Goal: Information Seeking & Learning: Learn about a topic

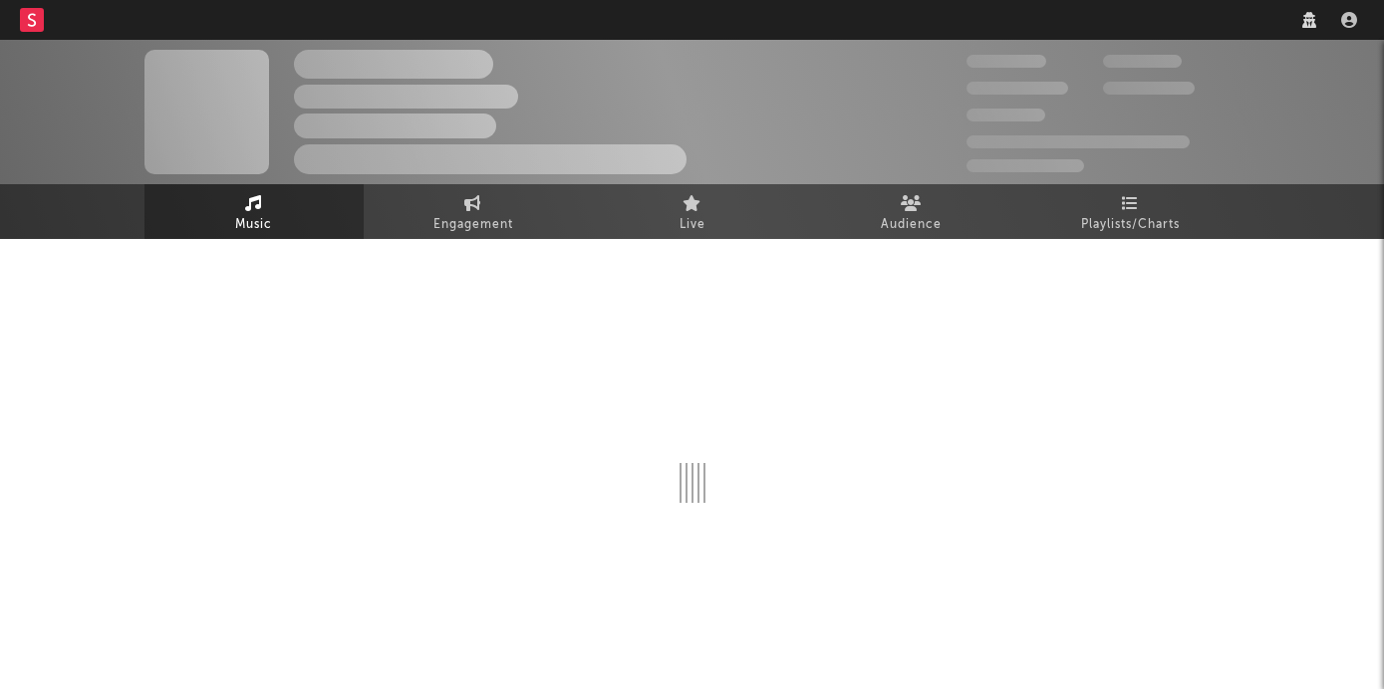
click at [1061, 16] on nav "Dashboard Discovery Assistant Charts Leads" at bounding box center [692, 20] width 1384 height 40
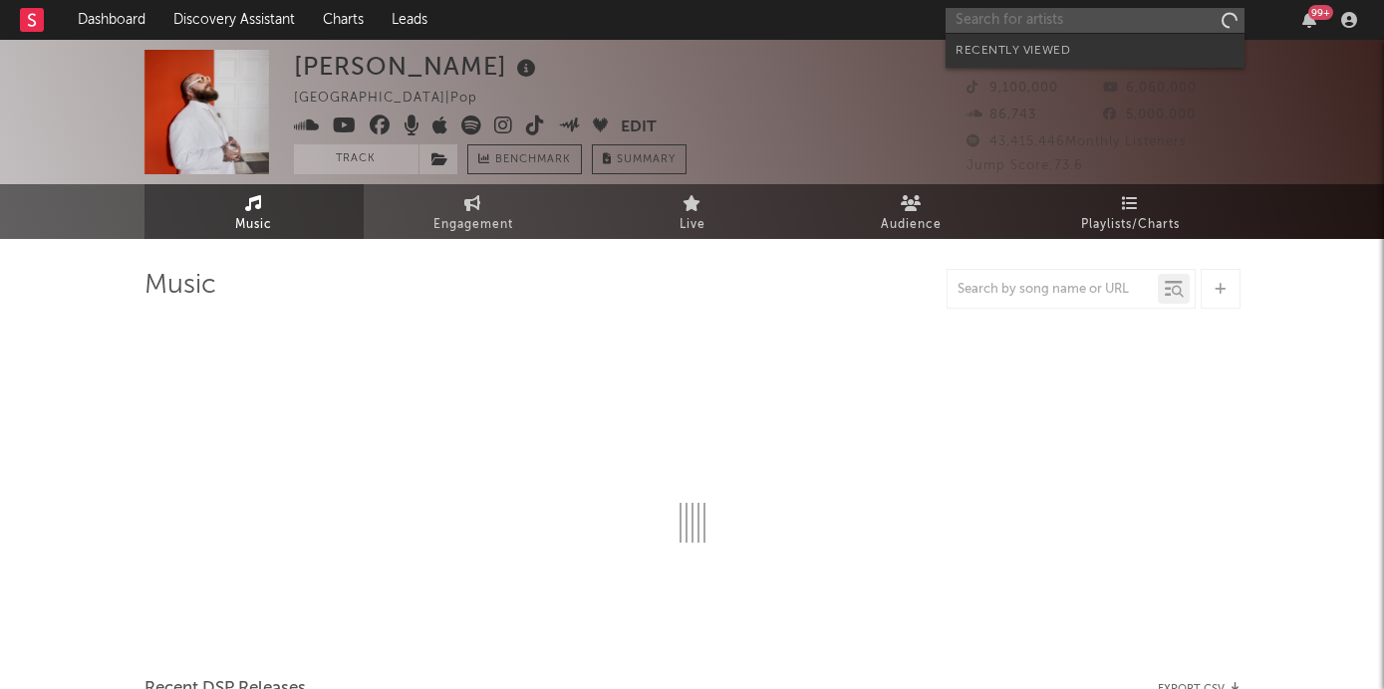
click at [1086, 29] on input "text" at bounding box center [1094, 20] width 299 height 25
type input "dv"
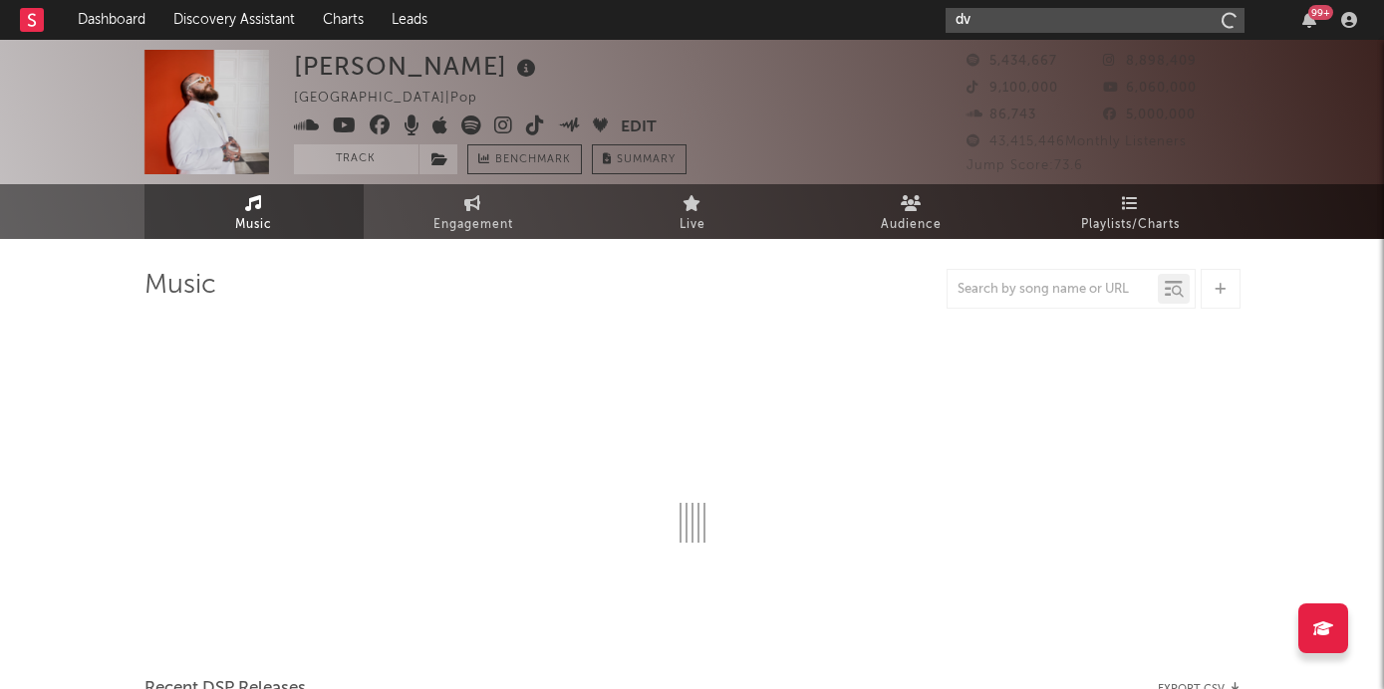
select select "6m"
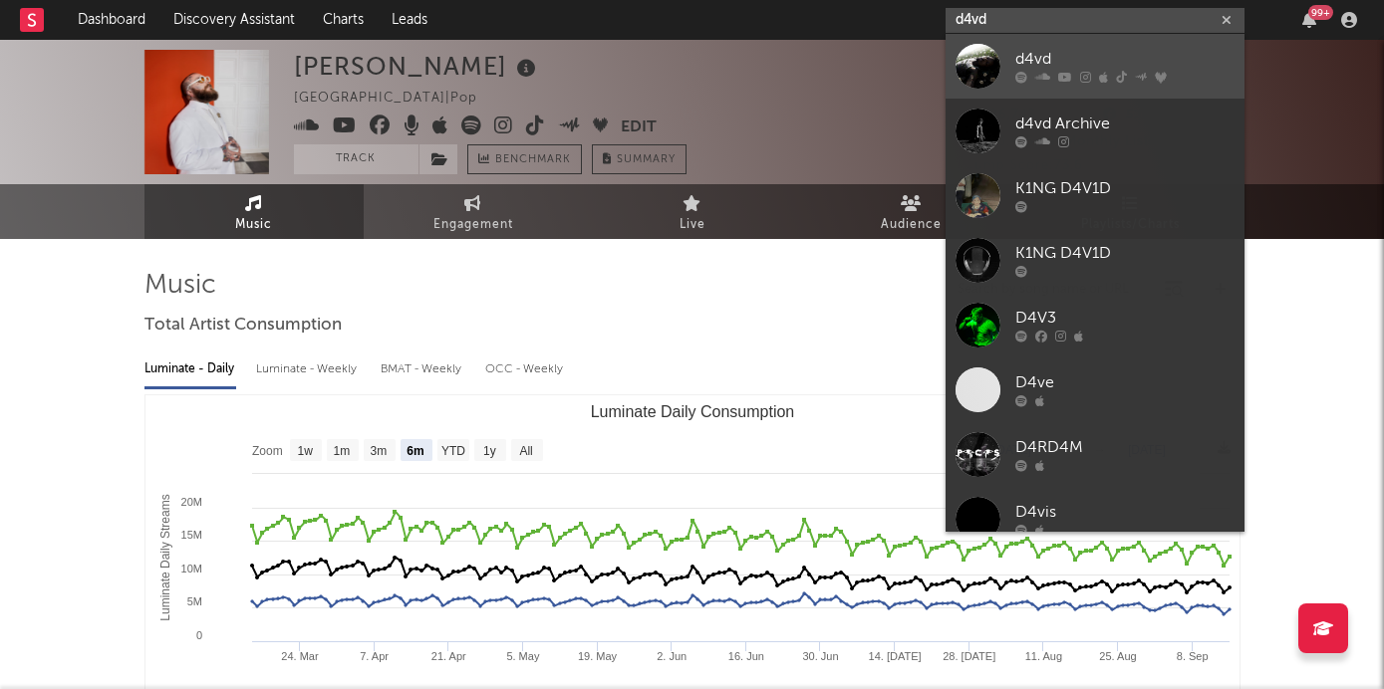
type input "d4vd"
click at [1132, 62] on div "d4vd" at bounding box center [1124, 60] width 219 height 24
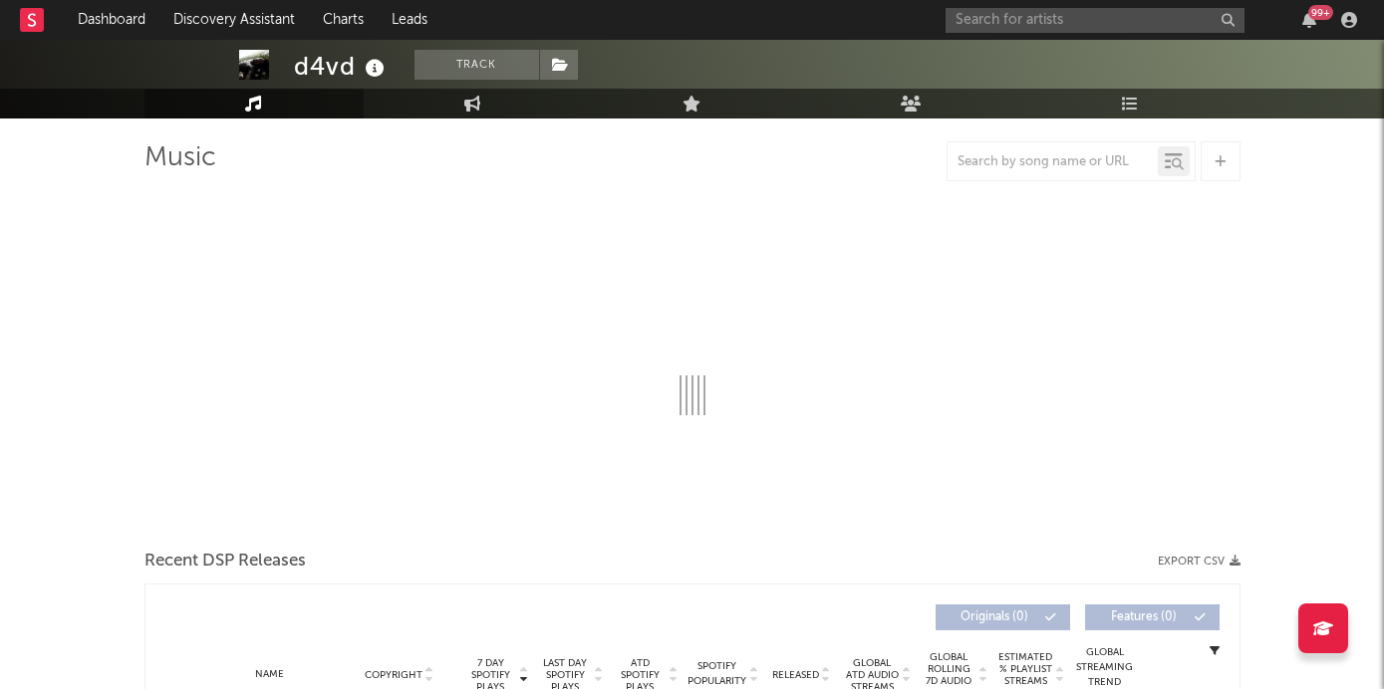
scroll to position [129, 0]
select select "6m"
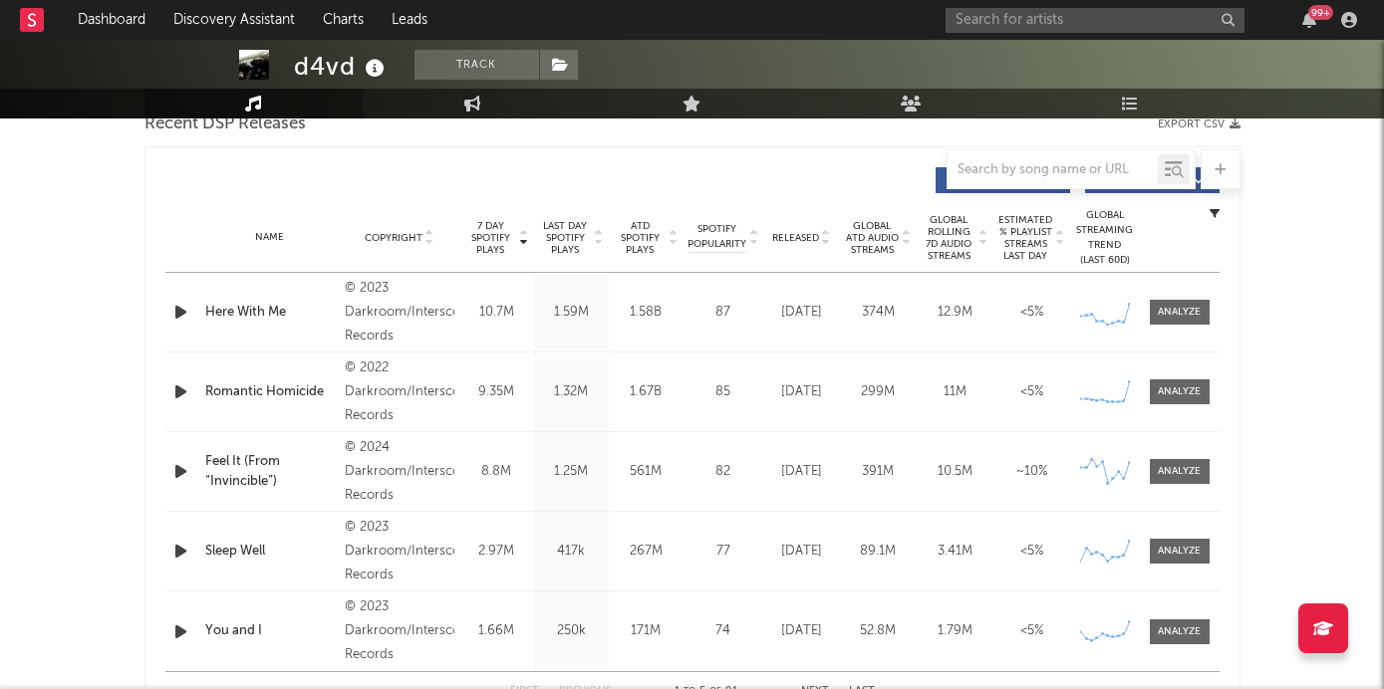
scroll to position [809, 0]
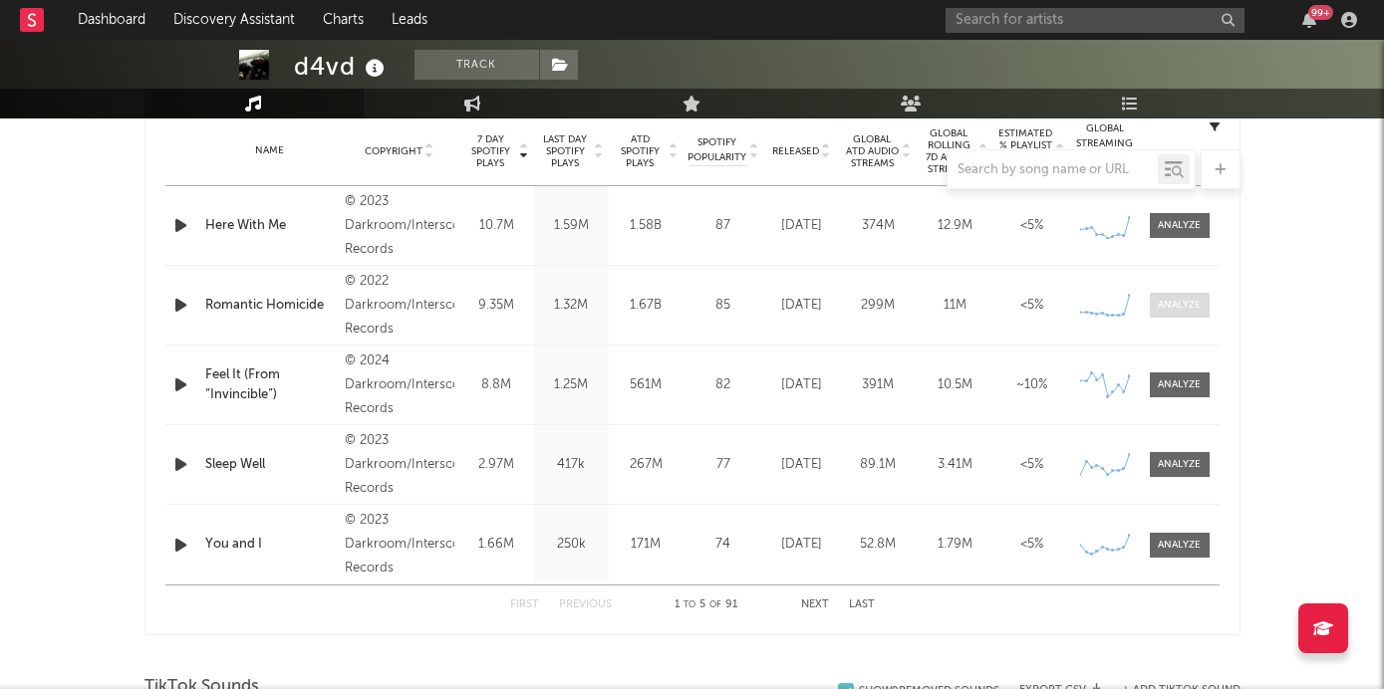
click at [1169, 300] on div at bounding box center [1178, 305] width 43 height 15
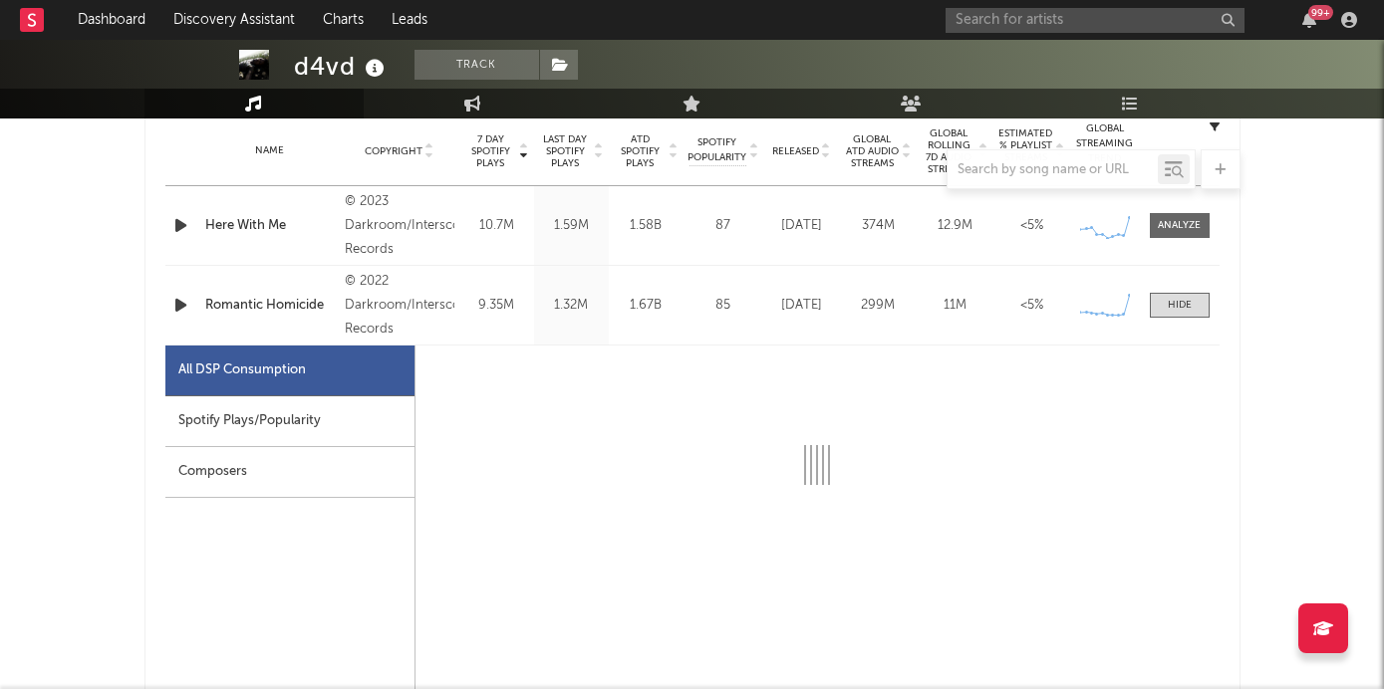
select select "6m"
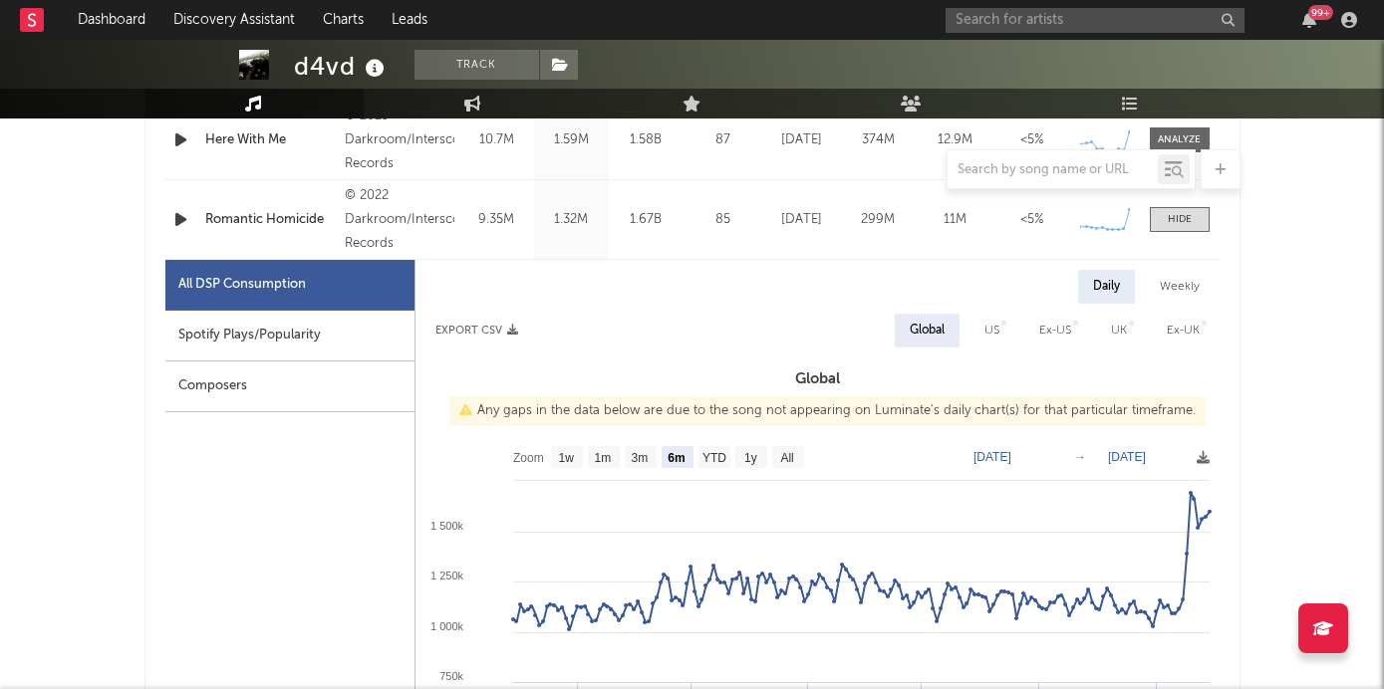
scroll to position [852, 0]
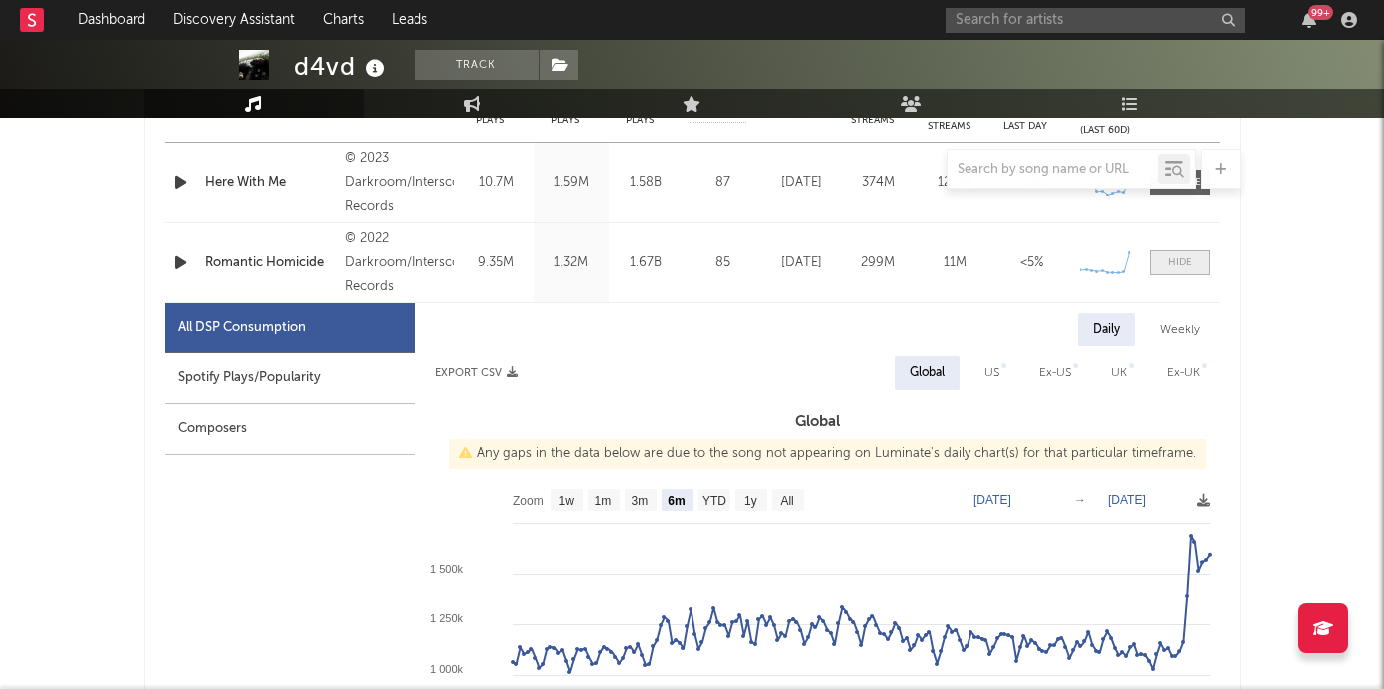
click at [1167, 272] on span at bounding box center [1179, 262] width 60 height 25
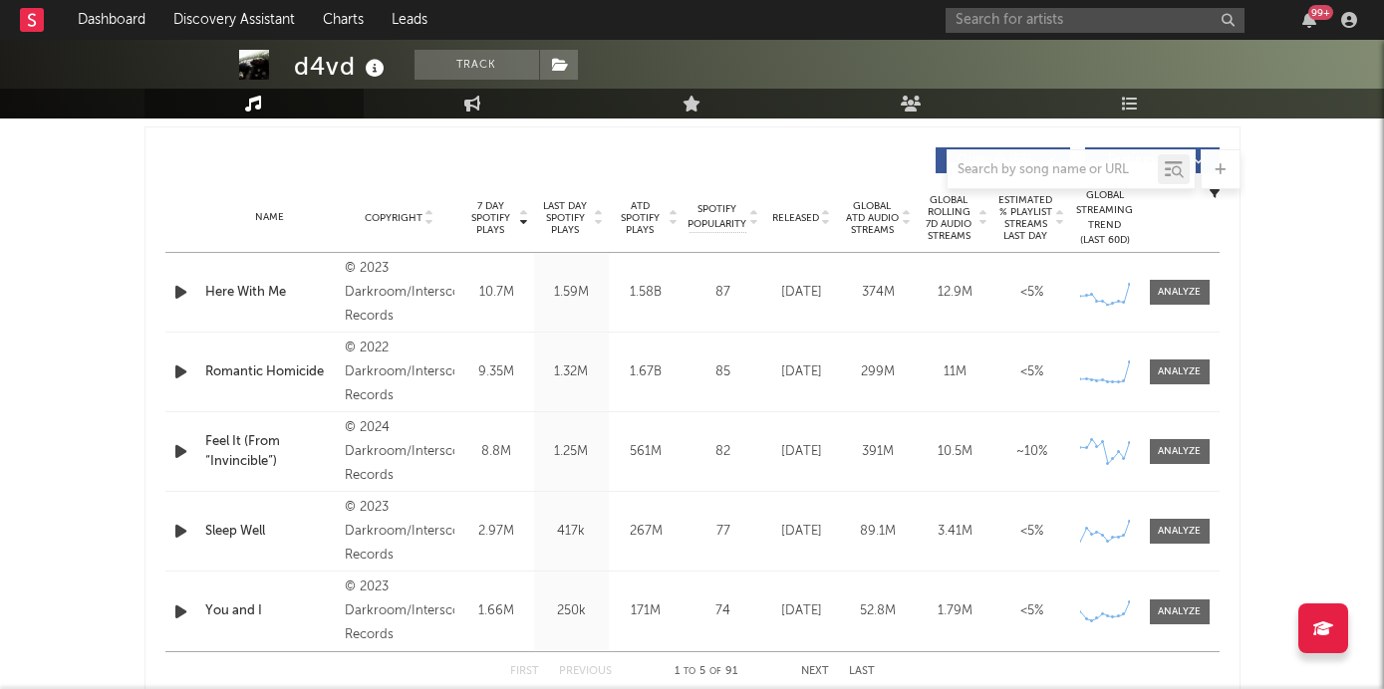
scroll to position [686, 0]
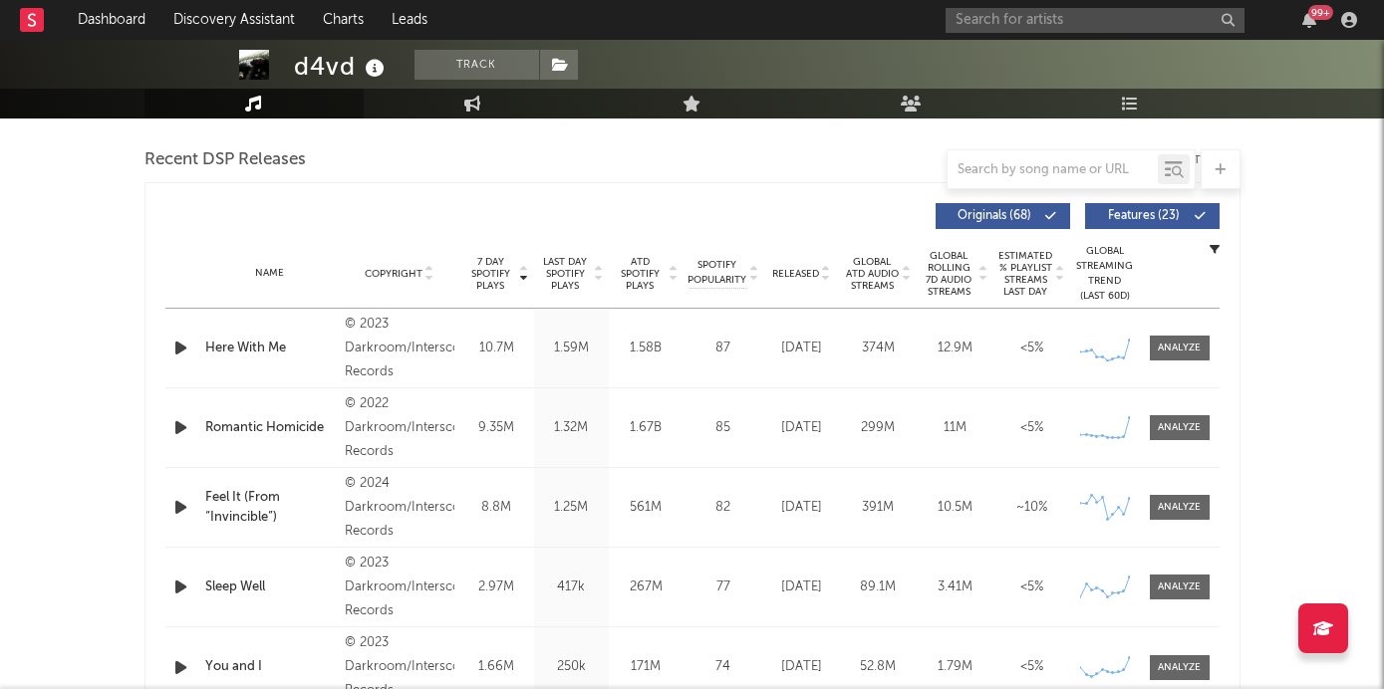
click at [884, 274] on span "Global ATD Audio Streams" at bounding box center [872, 274] width 55 height 36
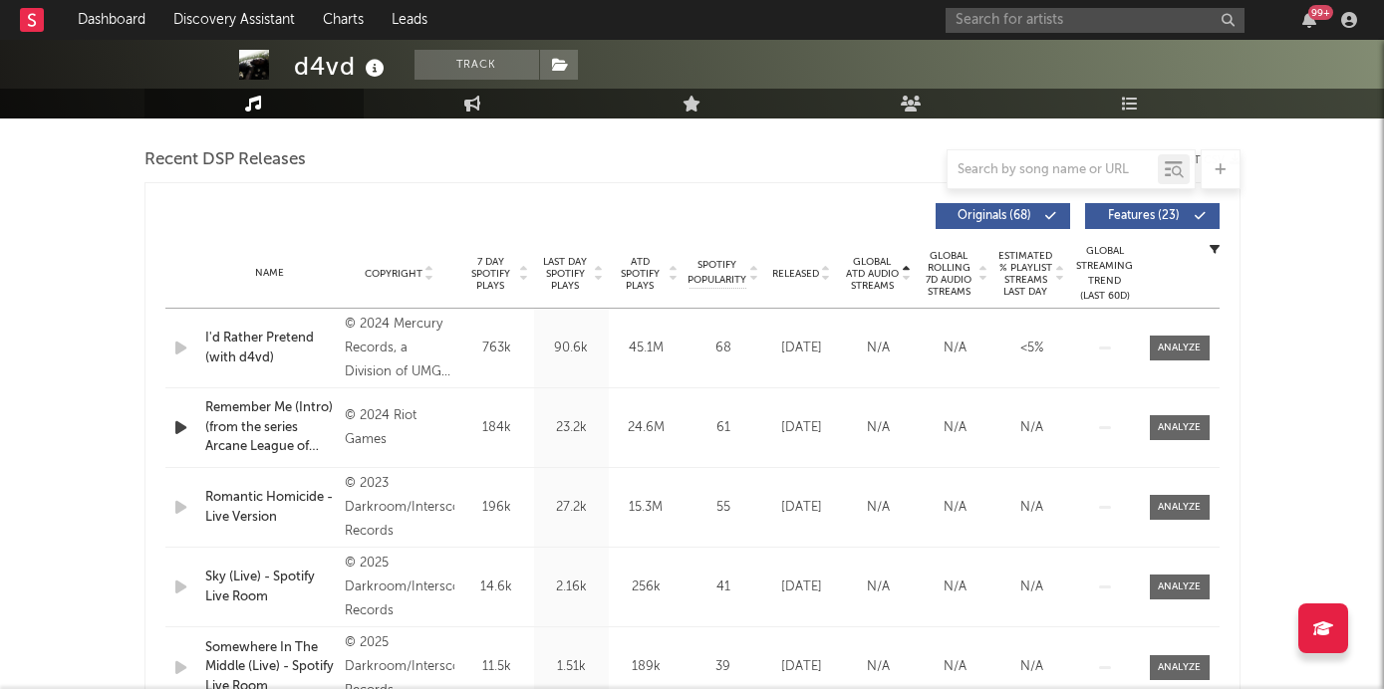
click at [884, 274] on span "Global ATD Audio Streams" at bounding box center [872, 274] width 55 height 36
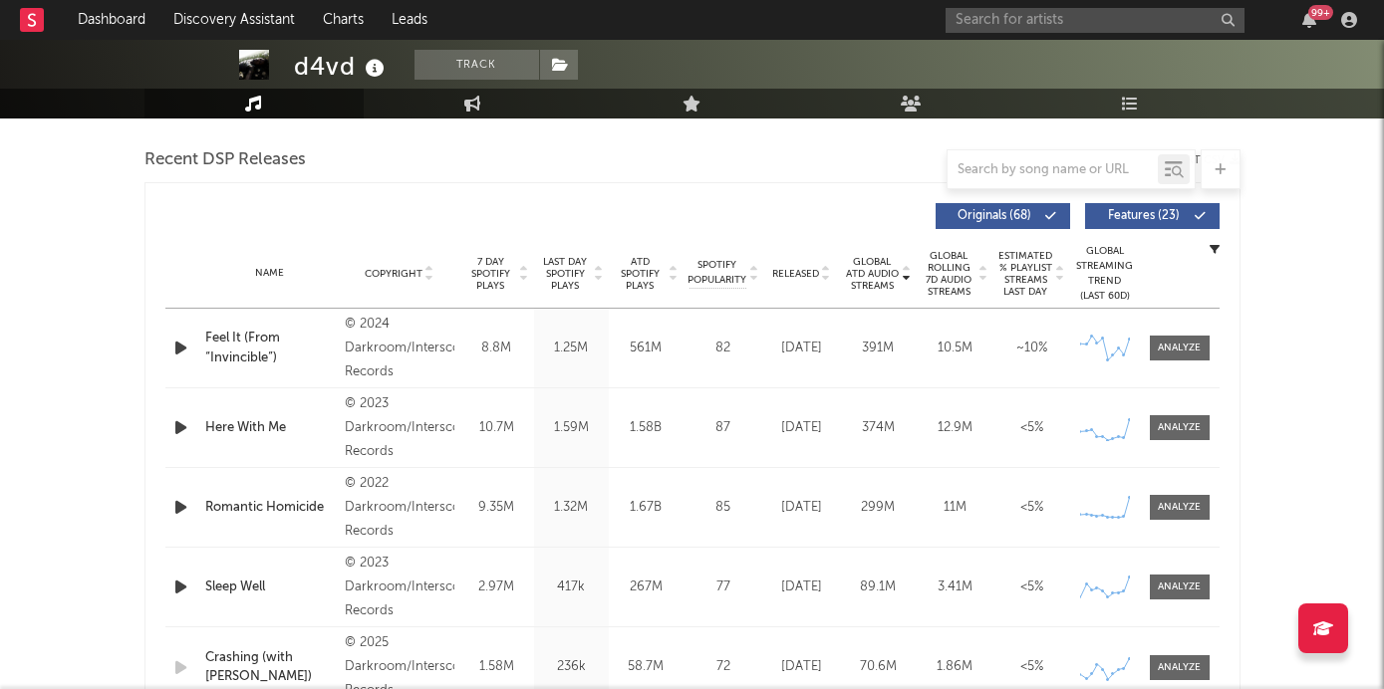
click at [496, 272] on span "7 Day Spotify Plays" at bounding box center [490, 274] width 53 height 36
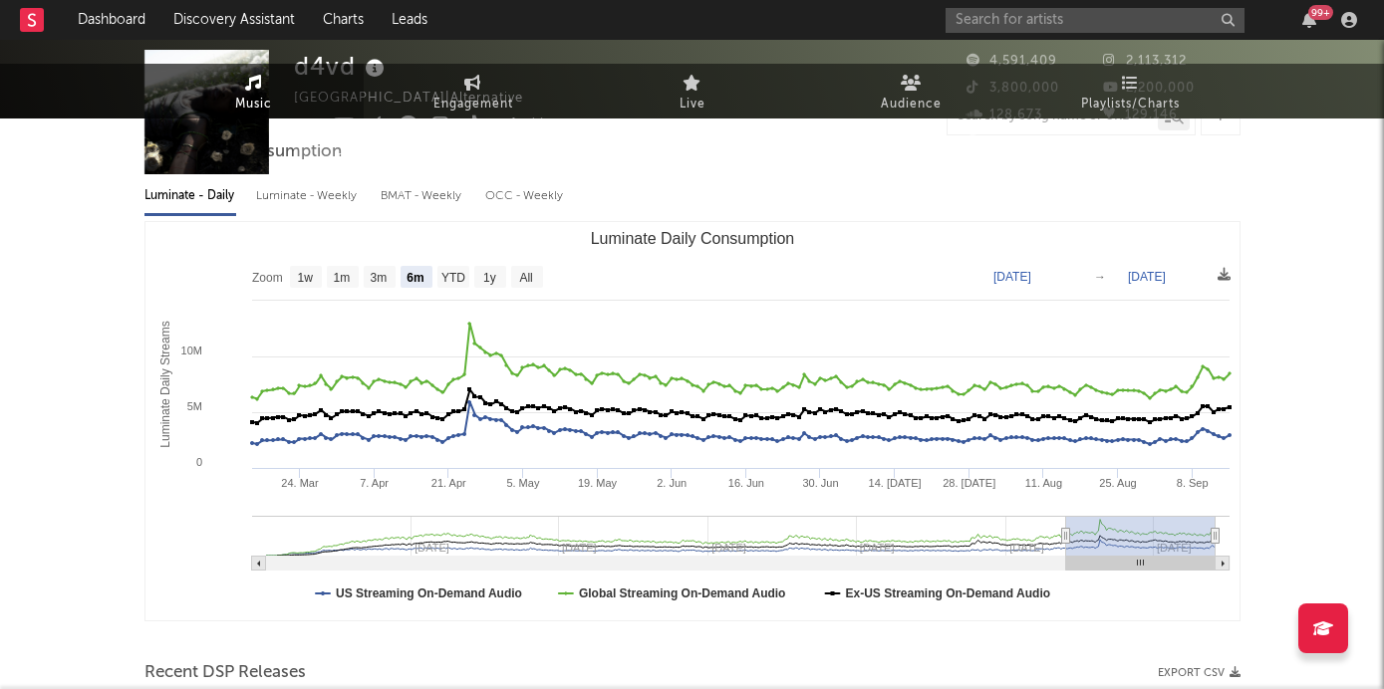
scroll to position [0, 0]
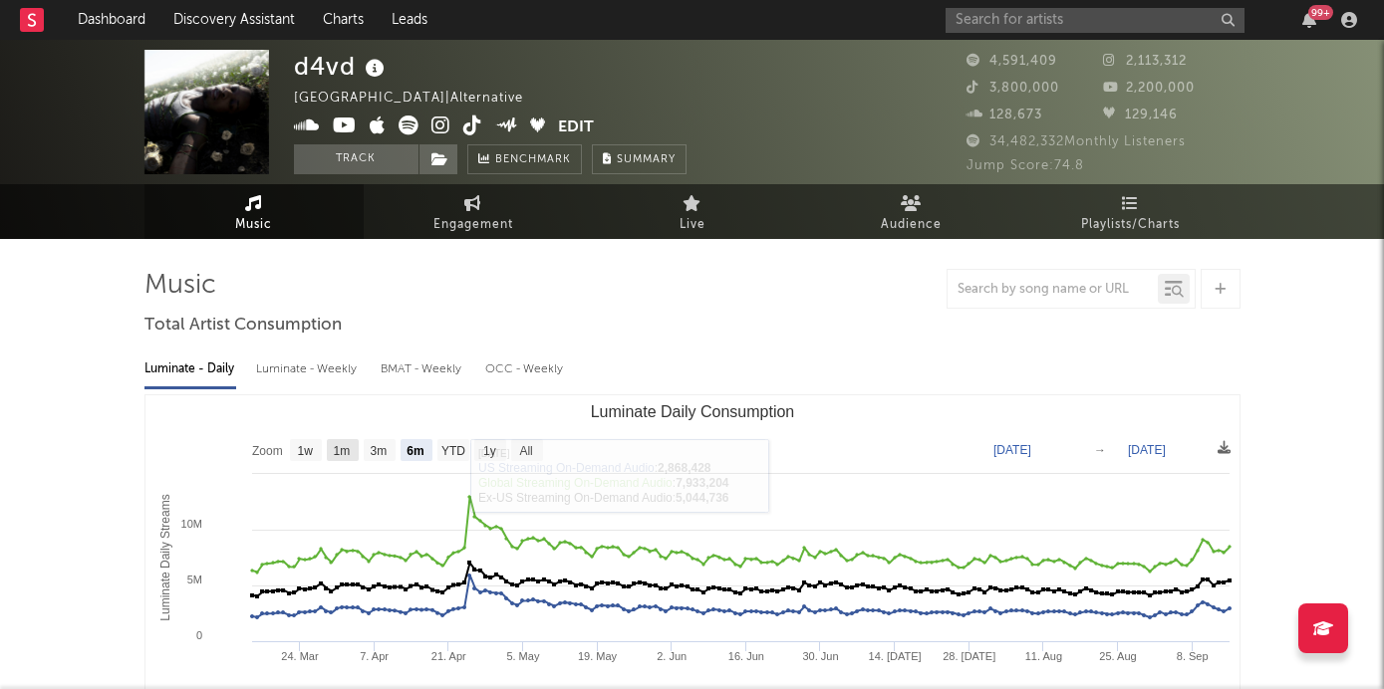
click at [352, 446] on rect "Luminate Daily Consumption" at bounding box center [343, 450] width 32 height 22
select select "1m"
type input "[DATE]"
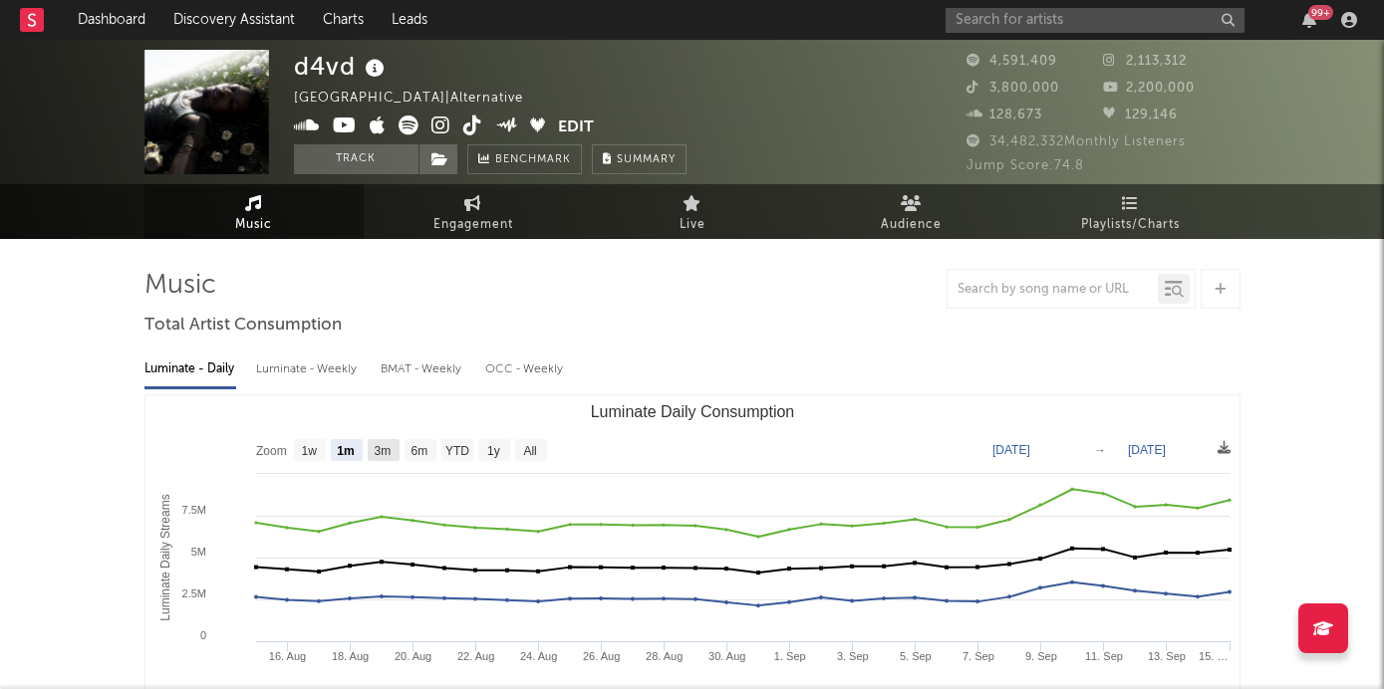
click at [384, 455] on text "3m" at bounding box center [382, 451] width 17 height 14
select select "3m"
type input "[DATE]"
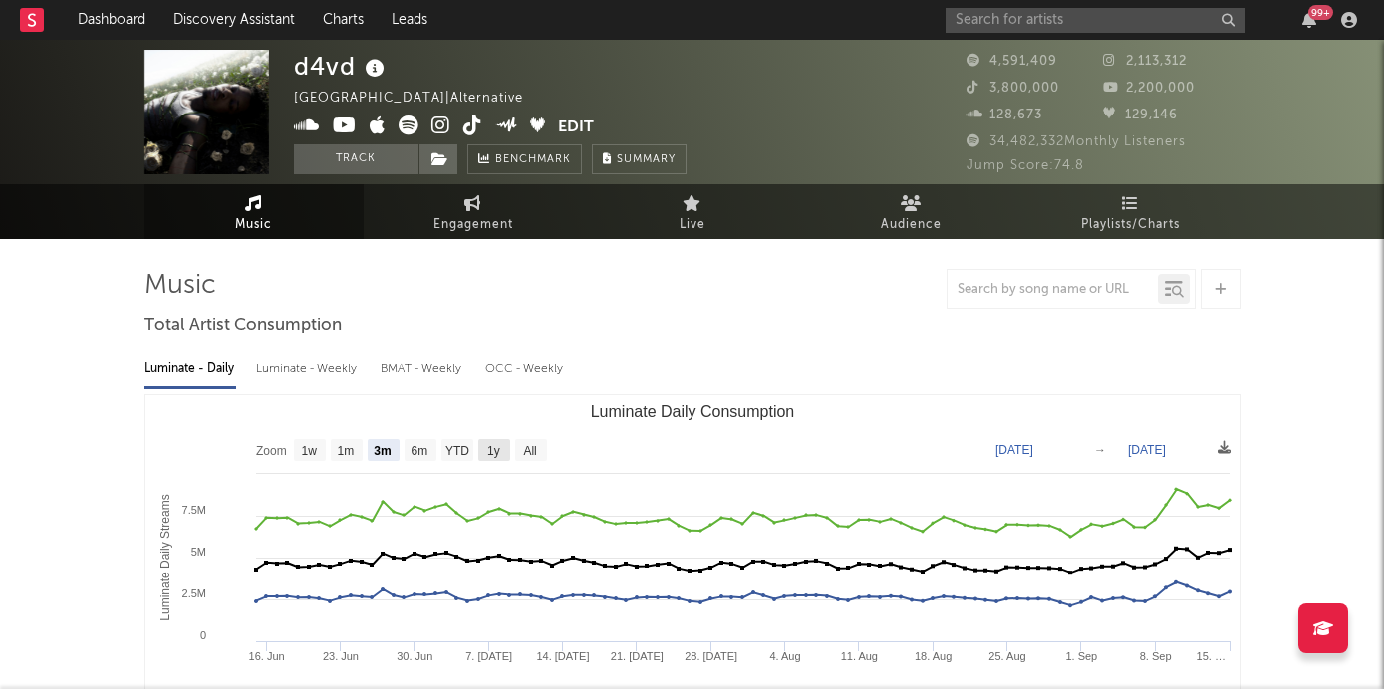
click at [501, 454] on rect "Luminate Daily Consumption" at bounding box center [494, 450] width 32 height 22
select select "1y"
type input "[DATE]"
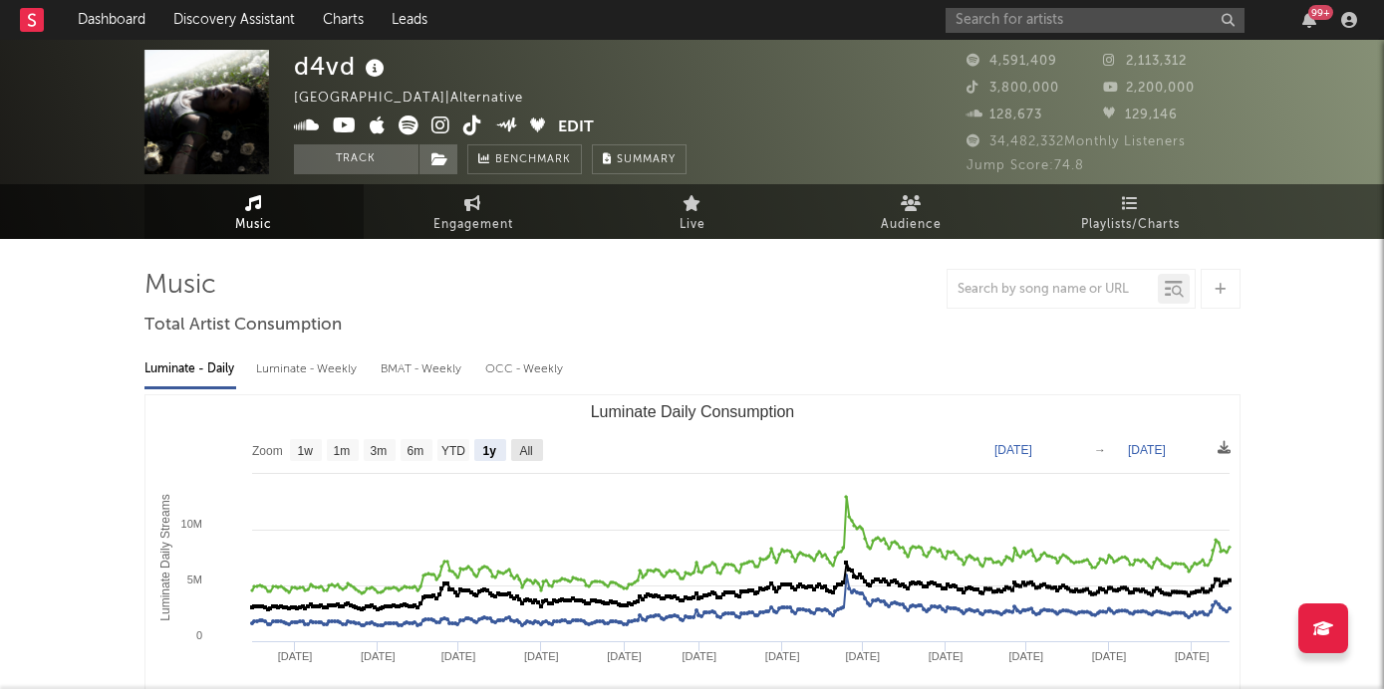
click at [529, 452] on text "All" at bounding box center [525, 451] width 13 height 14
select select "All"
type input "[DATE]"
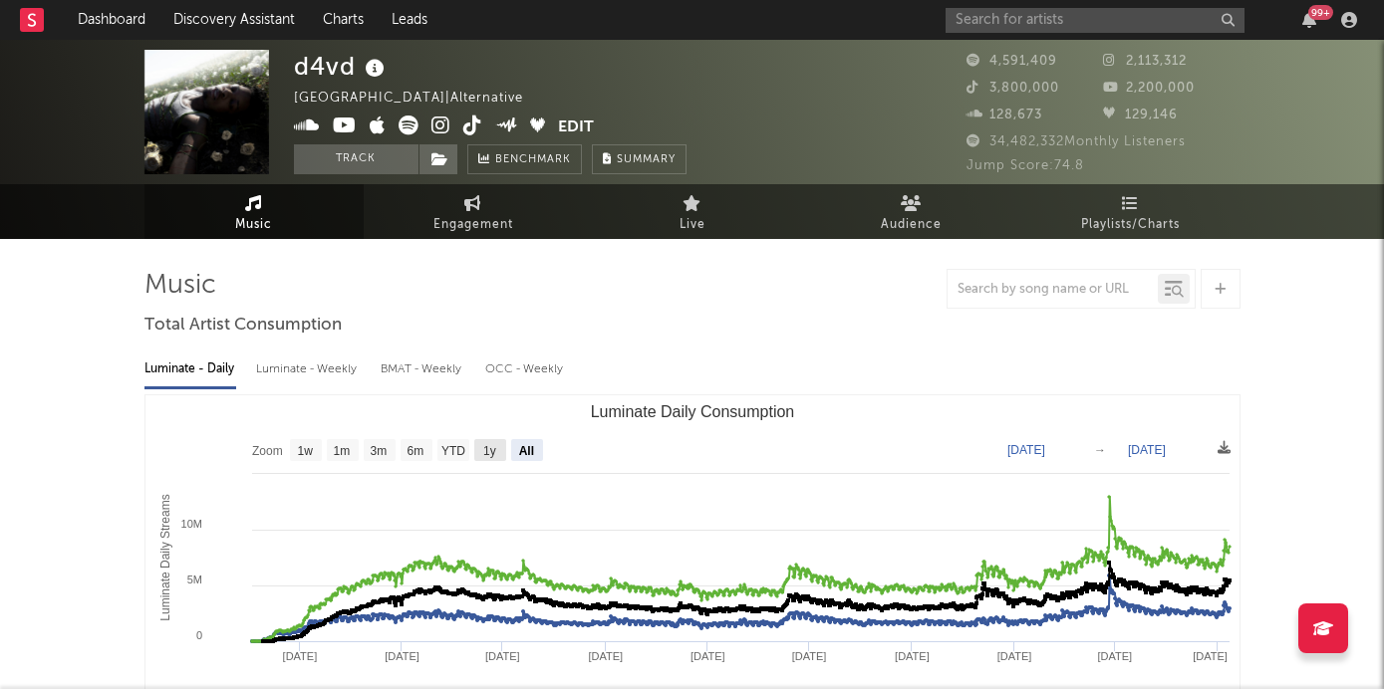
click at [491, 448] on text "1y" at bounding box center [489, 451] width 13 height 14
select select "1y"
type input "[DATE]"
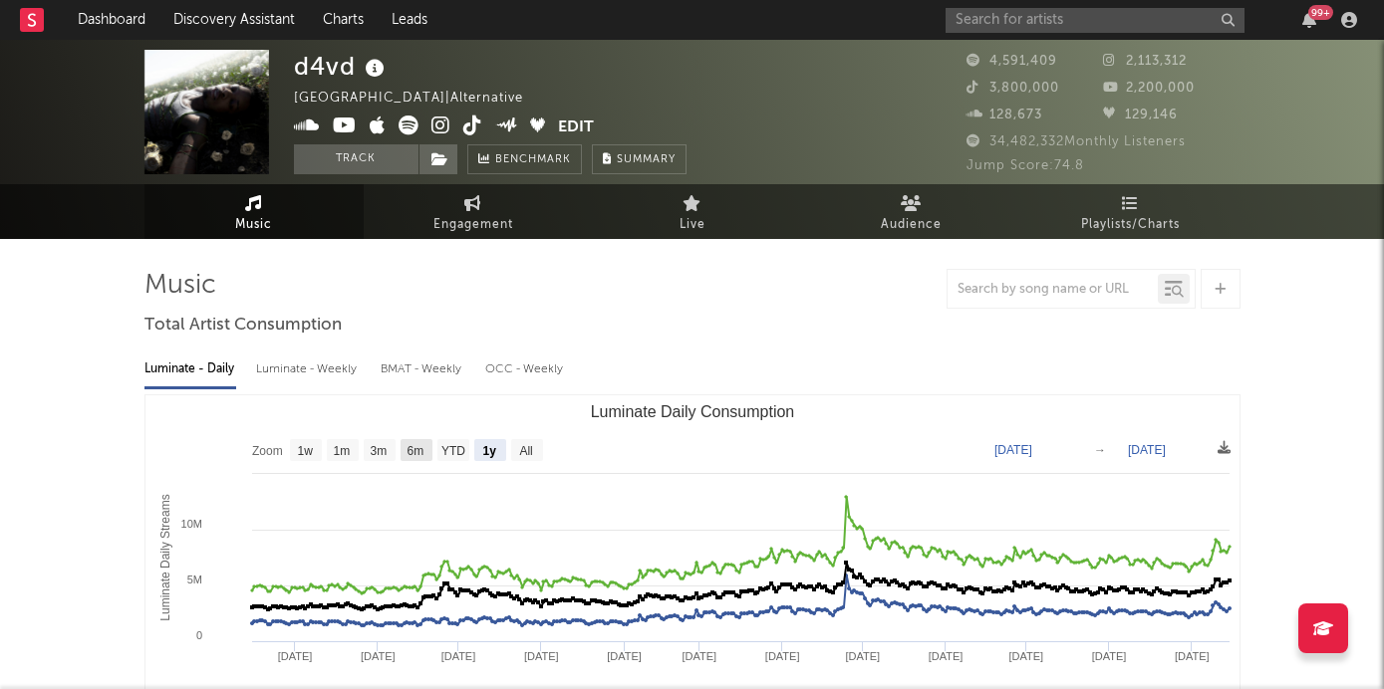
click at [414, 449] on text "6m" at bounding box center [414, 451] width 17 height 14
select select "6m"
type input "[DATE]"
